Goal: Transaction & Acquisition: Purchase product/service

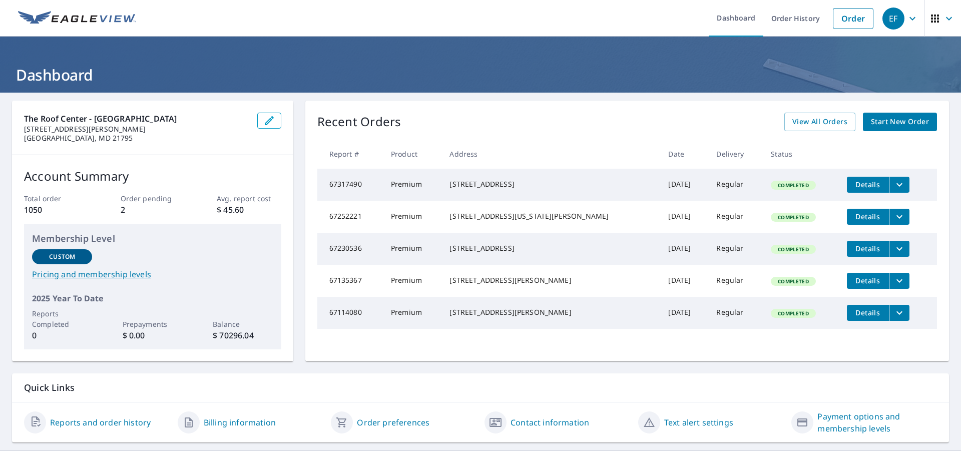
click at [883, 119] on span "Start New Order" at bounding box center [900, 122] width 58 height 13
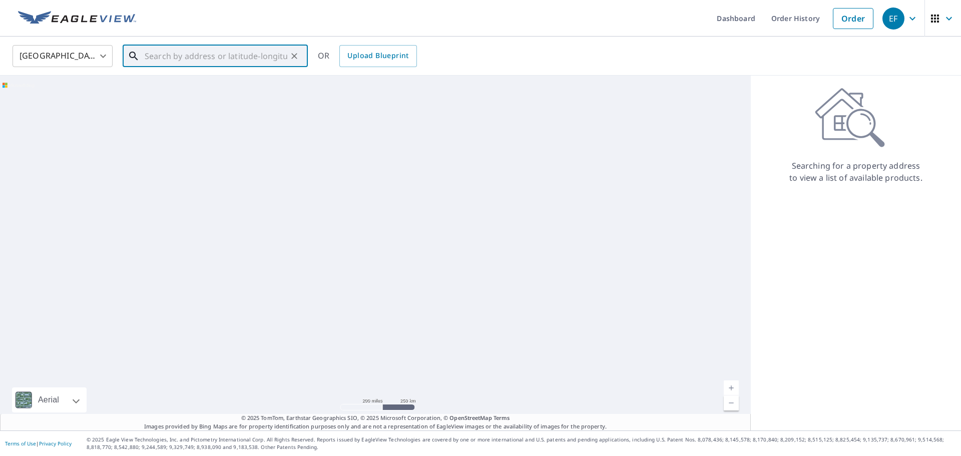
click at [165, 56] on input "text" at bounding box center [216, 56] width 143 height 28
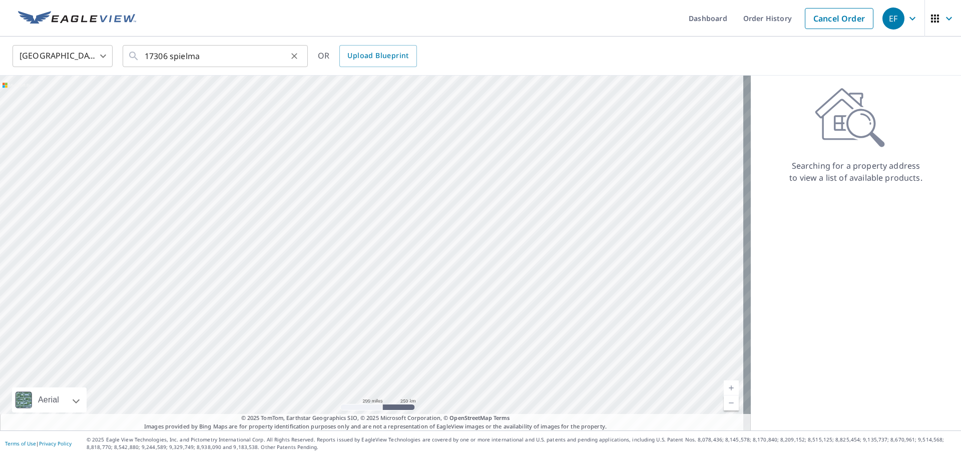
type input "[STREET_ADDRESS][PERSON_NAME]"
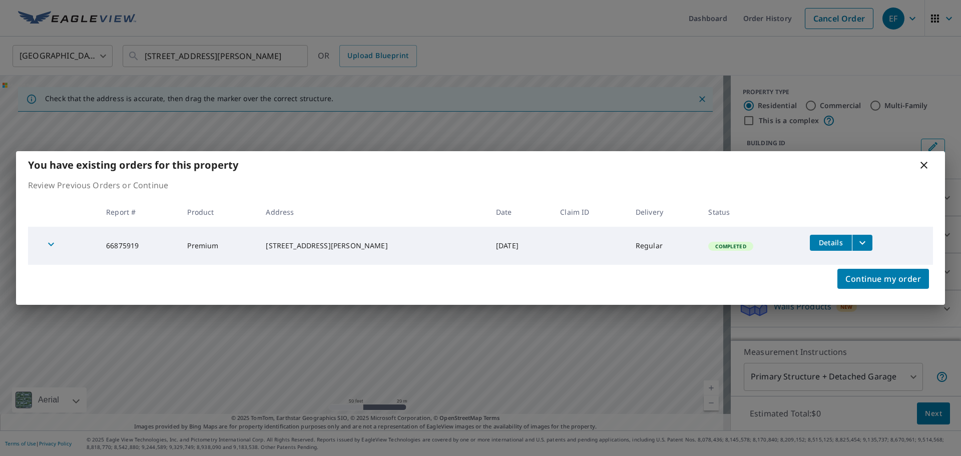
click at [924, 166] on icon at bounding box center [924, 165] width 7 height 7
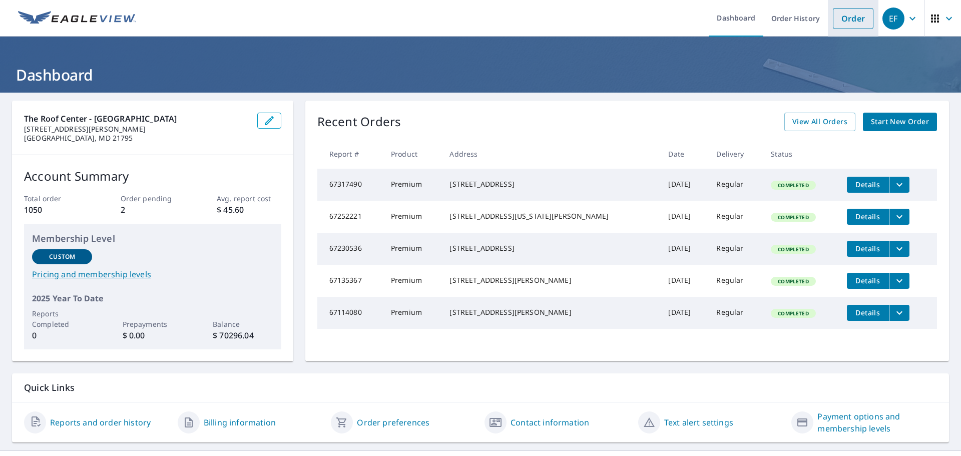
click at [852, 20] on link "Order" at bounding box center [853, 18] width 41 height 21
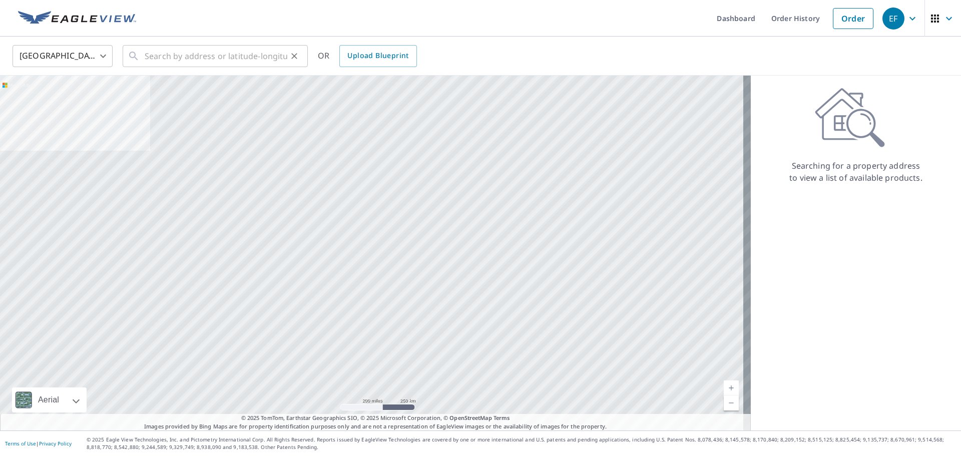
click at [144, 52] on div "​" at bounding box center [215, 56] width 185 height 22
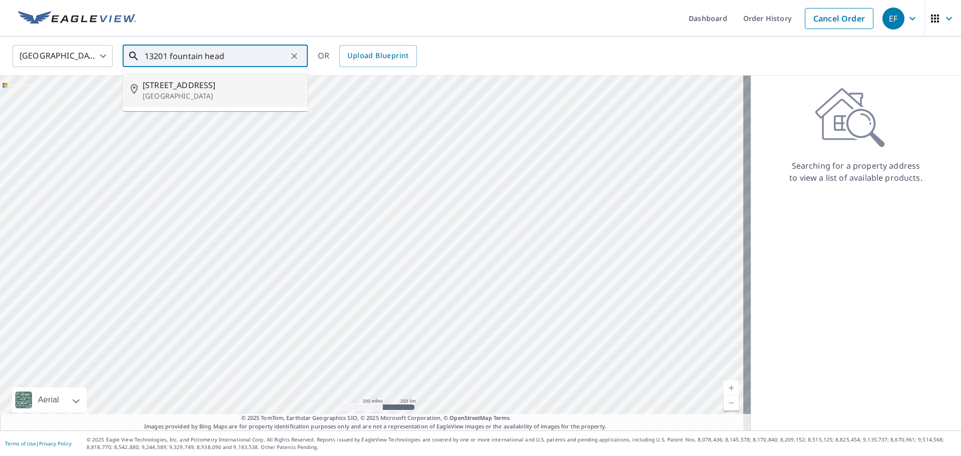
click at [227, 81] on span "[STREET_ADDRESS]" at bounding box center [221, 85] width 157 height 12
type input "[STREET_ADDRESS]"
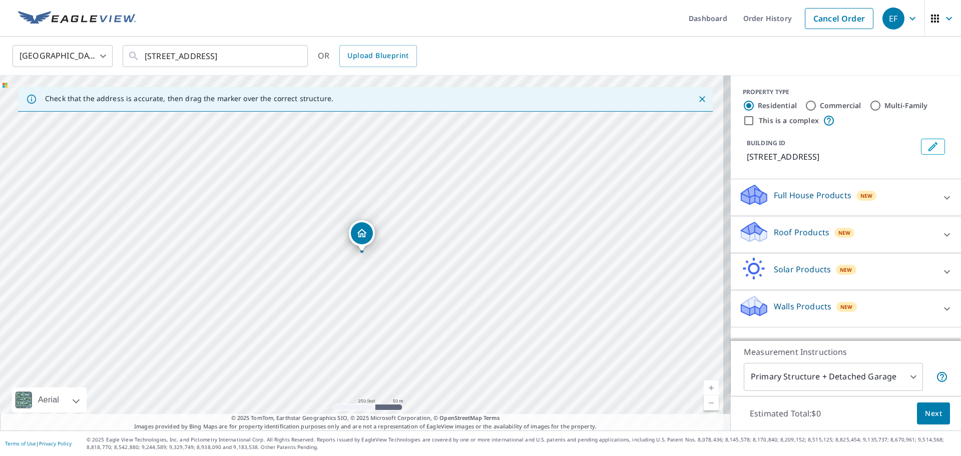
click at [807, 238] on p "Roof Products" at bounding box center [802, 232] width 56 height 12
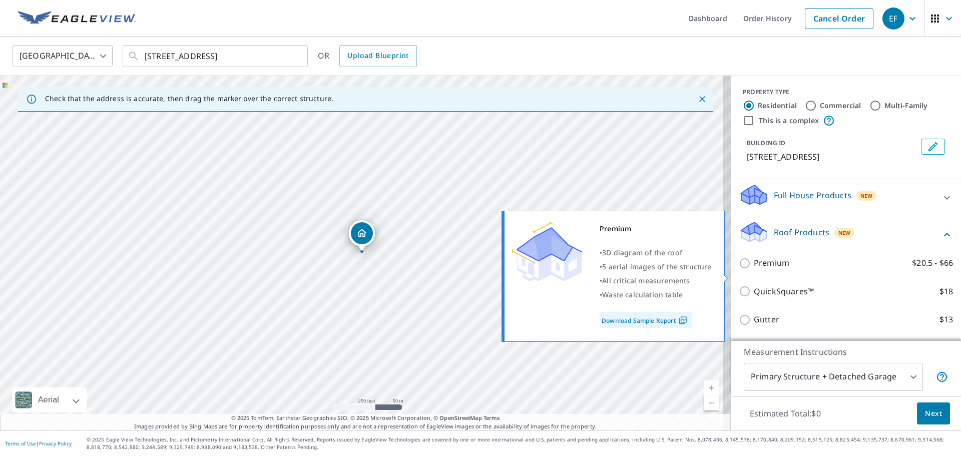
click at [767, 269] on p "Premium" at bounding box center [772, 263] width 36 height 13
click at [754, 269] on input "Premium $20.5 - $66" at bounding box center [746, 263] width 15 height 12
checkbox input "true"
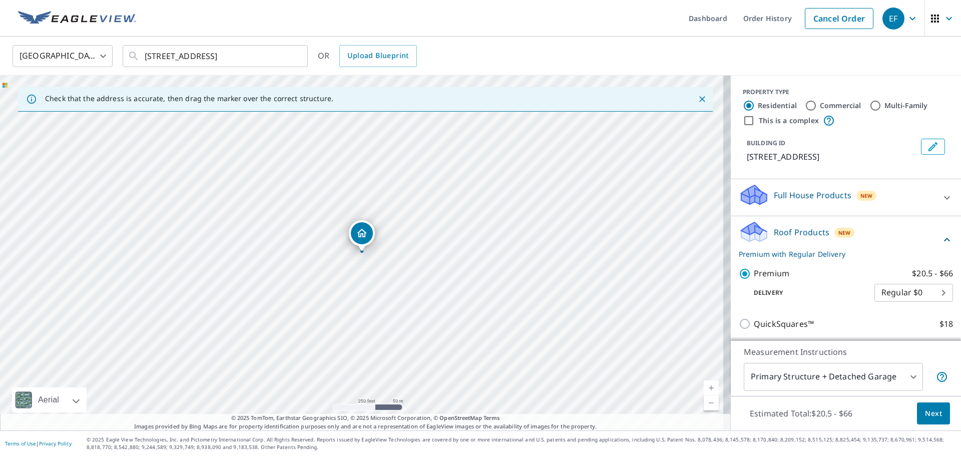
click at [925, 411] on span "Next" at bounding box center [933, 414] width 17 height 13
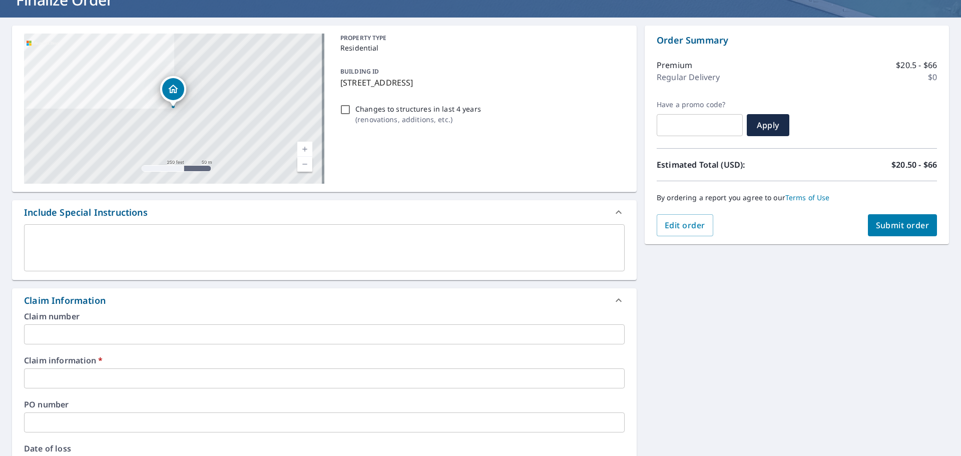
scroll to position [150, 0]
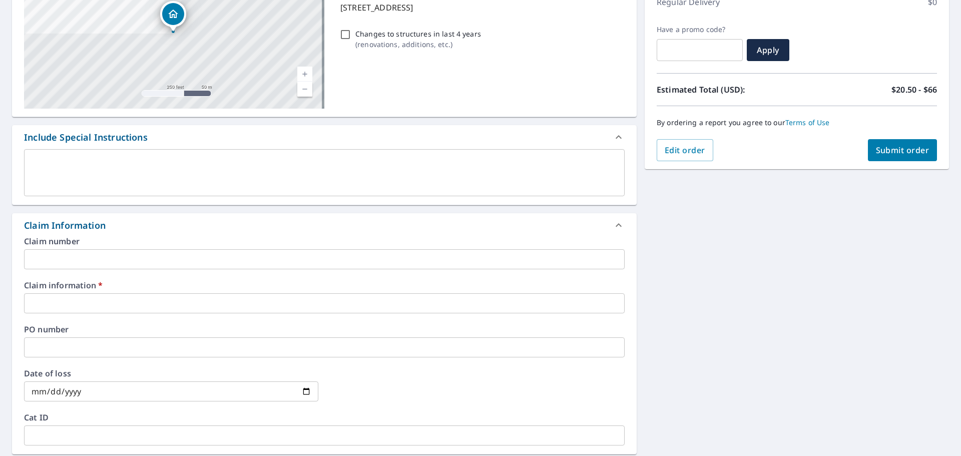
click at [79, 297] on input "text" at bounding box center [324, 303] width 601 height 20
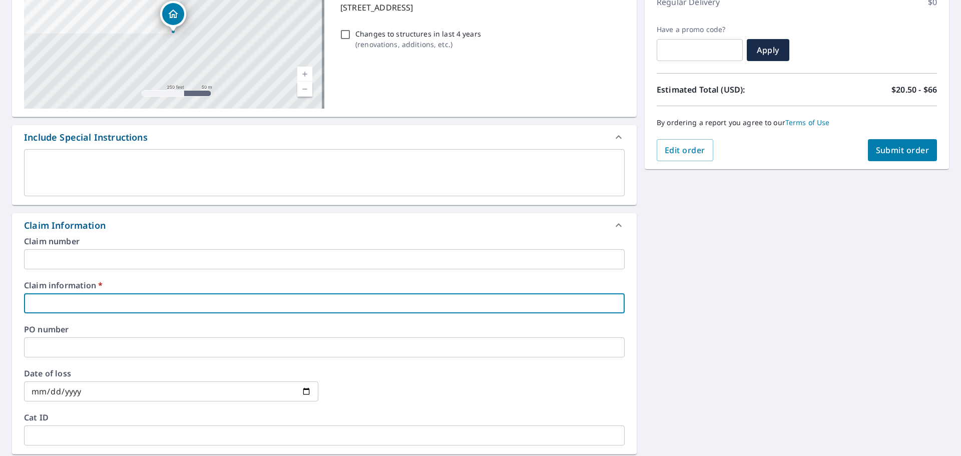
type input "251083"
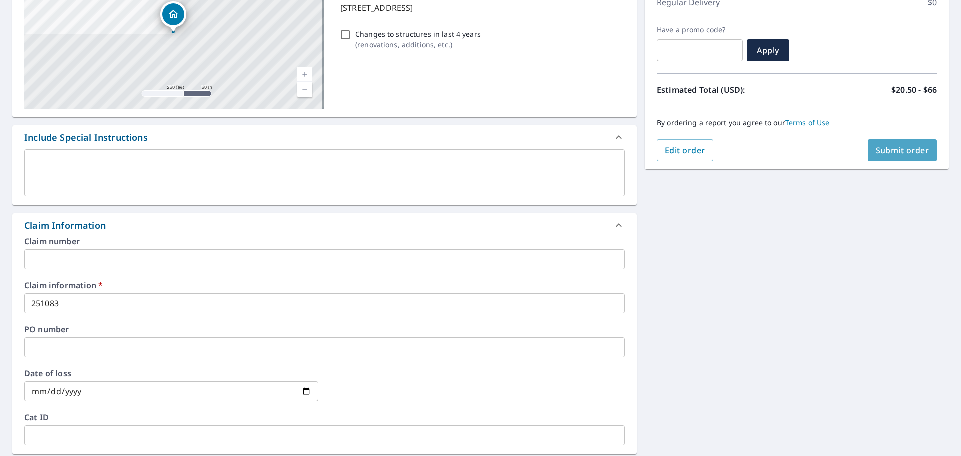
click at [884, 149] on span "Submit order" at bounding box center [903, 150] width 54 height 11
checkbox input "true"
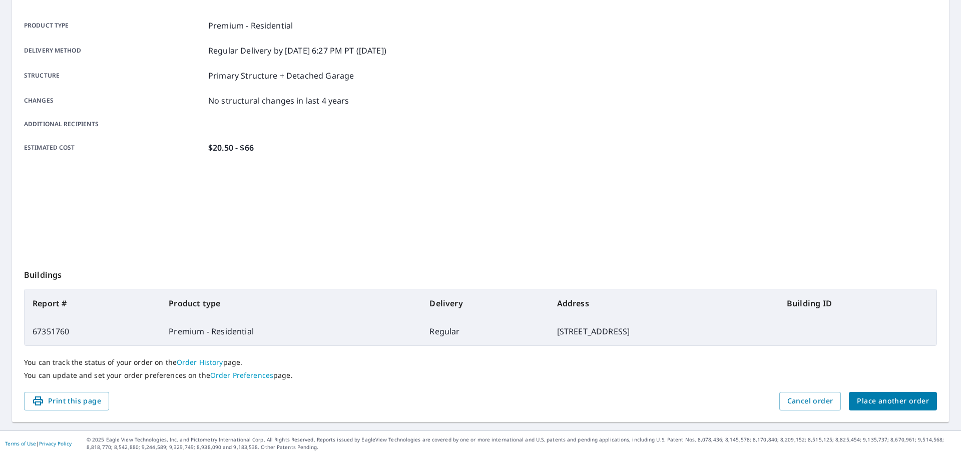
scroll to position [133, 0]
